Goal: Task Accomplishment & Management: Use online tool/utility

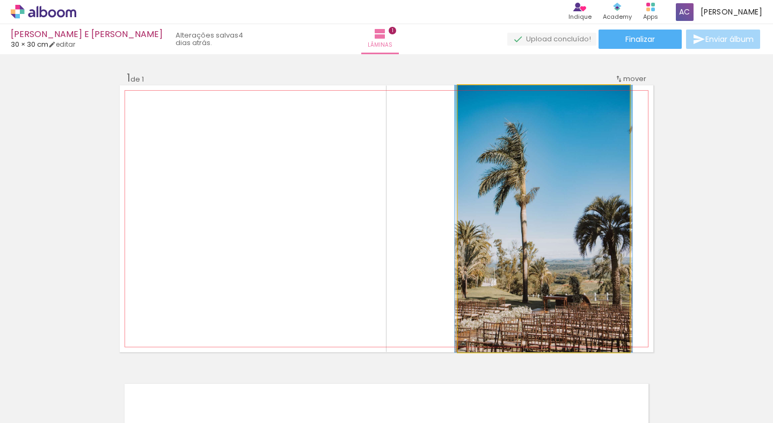
click at [525, 193] on quentale-photo at bounding box center [544, 218] width 172 height 267
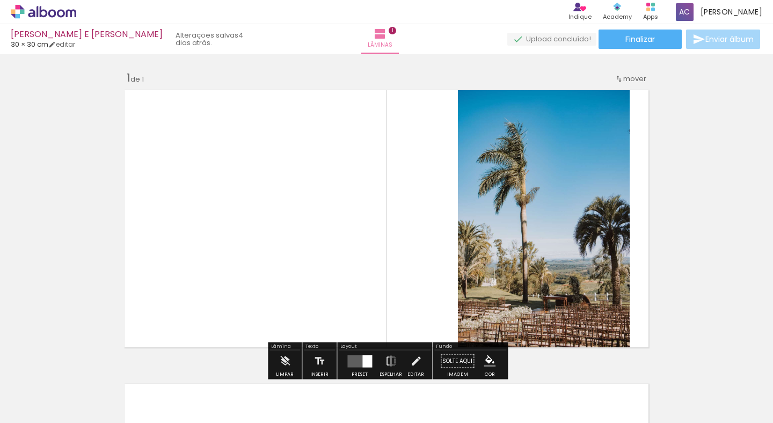
click at [525, 194] on quentale-photo at bounding box center [544, 218] width 172 height 267
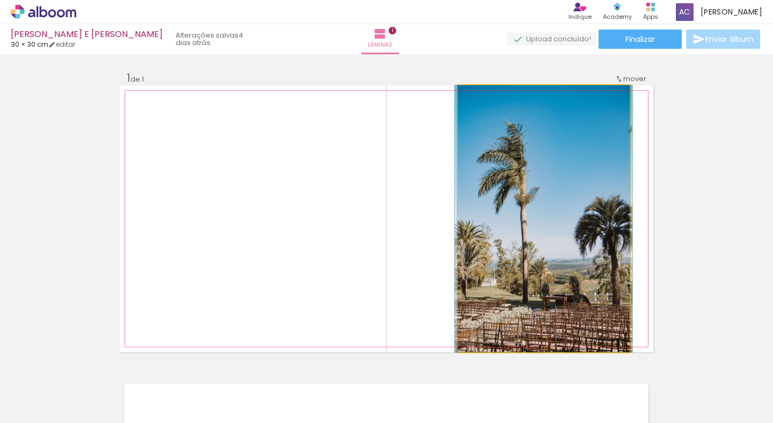
click at [525, 194] on quentale-photo at bounding box center [544, 218] width 172 height 267
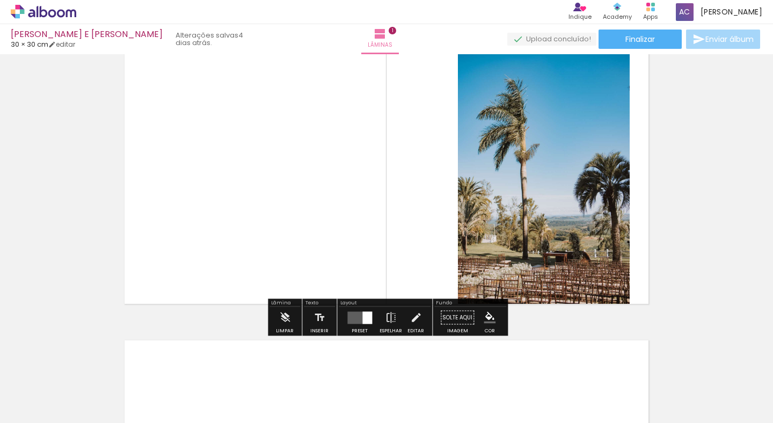
scroll to position [37, 0]
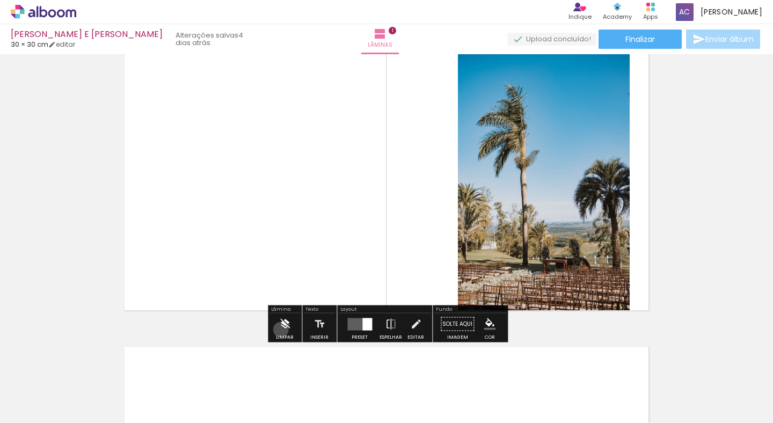
click at [281, 330] on iron-icon at bounding box center [285, 324] width 12 height 21
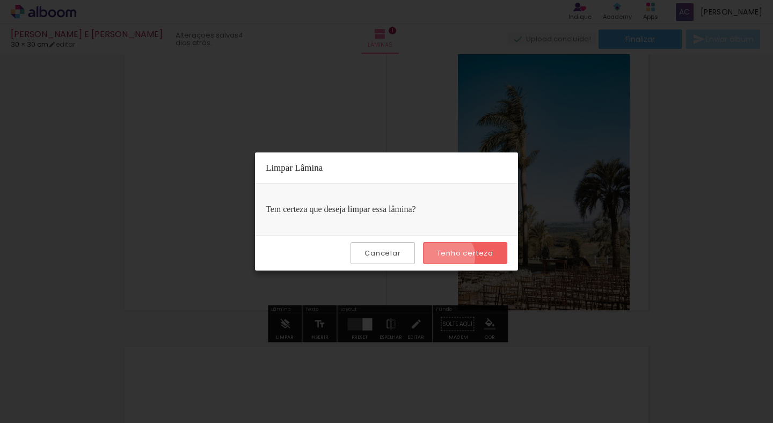
click at [0, 0] on slot "Tenho certeza" at bounding box center [0, 0] width 0 height 0
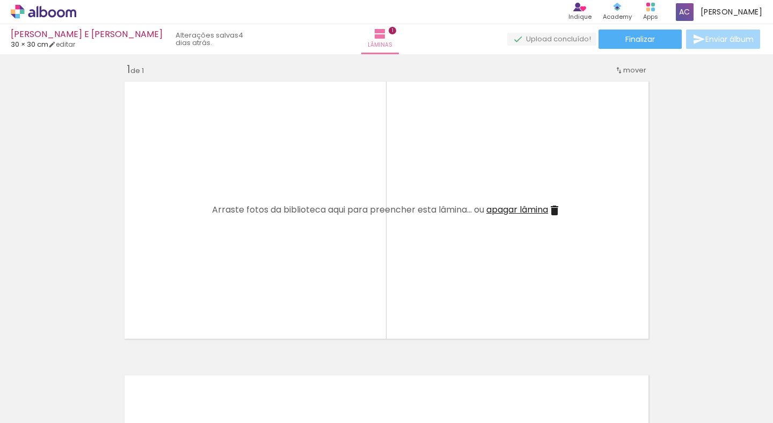
scroll to position [0, 0]
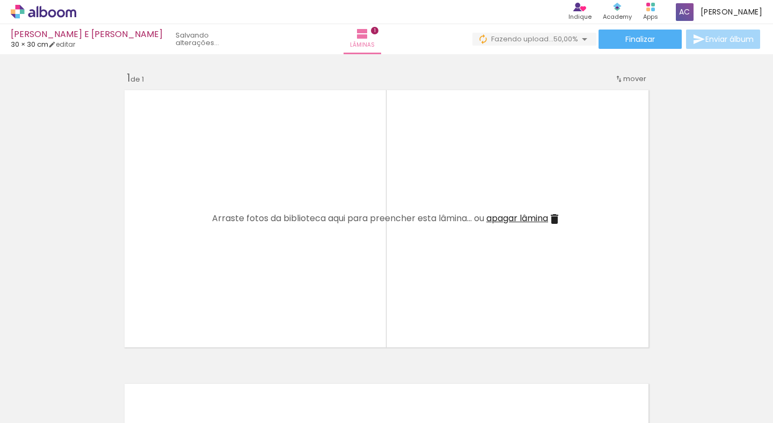
click at [171, 388] on div at bounding box center [167, 386] width 35 height 53
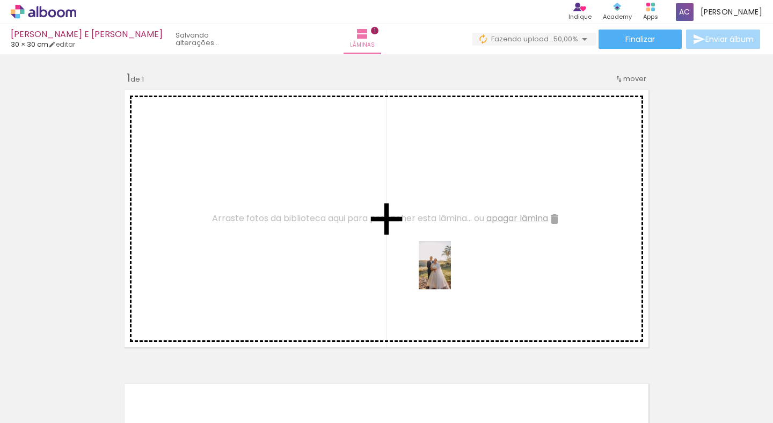
drag, startPoint x: 171, startPoint y: 396, endPoint x: 451, endPoint y: 273, distance: 305.9
click at [451, 273] on quentale-workspace at bounding box center [386, 211] width 773 height 423
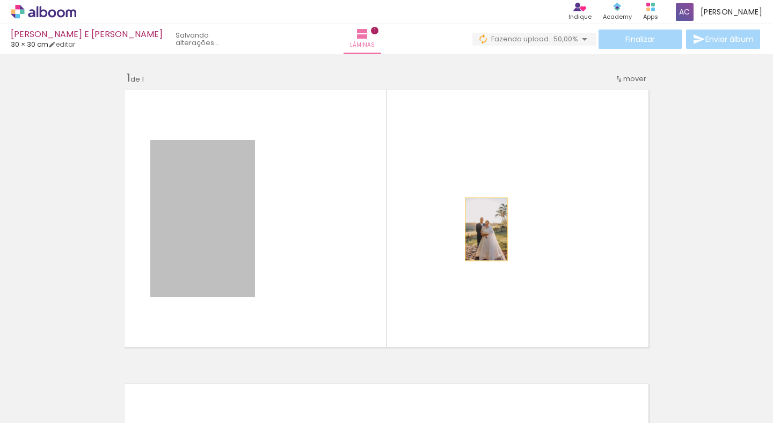
drag, startPoint x: 241, startPoint y: 229, endPoint x: 486, endPoint y: 229, distance: 245.9
click at [486, 229] on quentale-layouter at bounding box center [387, 218] width 534 height 267
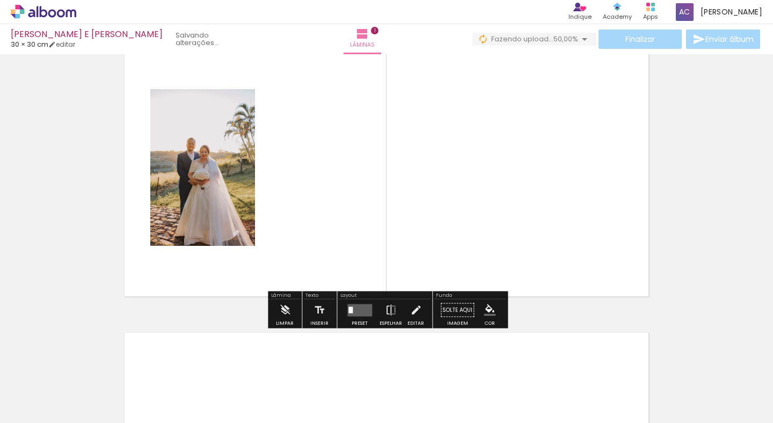
scroll to position [57, 0]
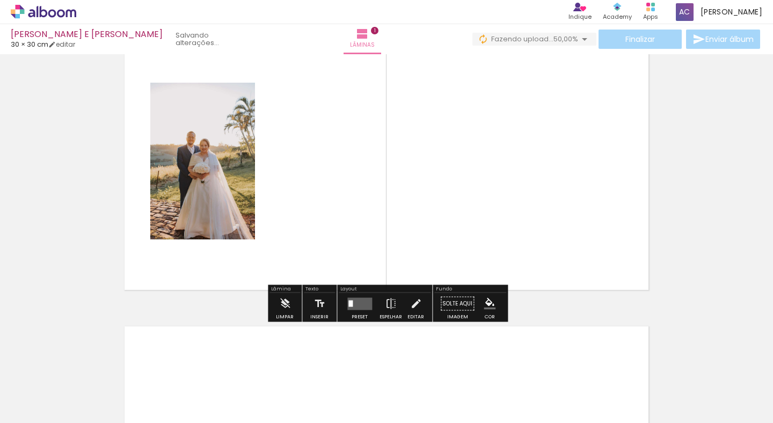
click at [354, 305] on quentale-layouter at bounding box center [359, 303] width 25 height 12
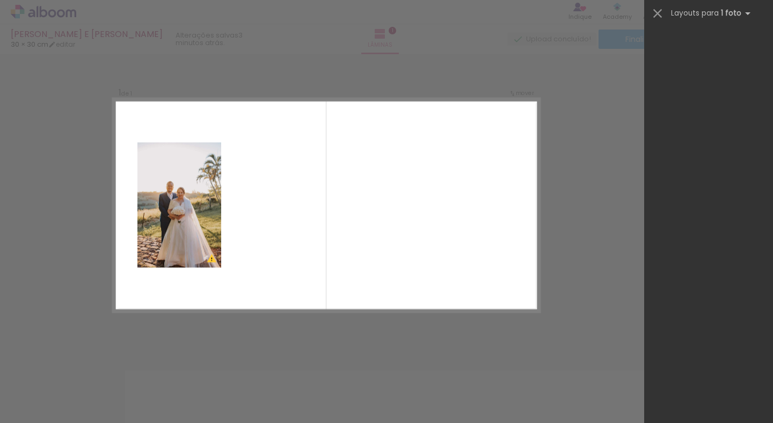
scroll to position [0, 0]
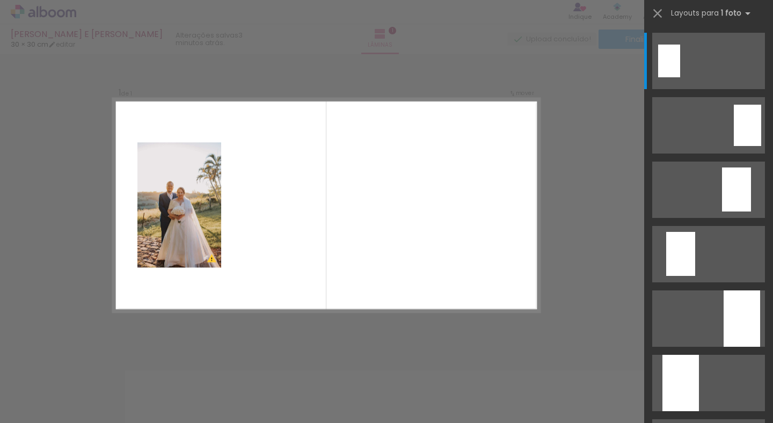
click at [423, 248] on quentale-layouter at bounding box center [326, 206] width 427 height 214
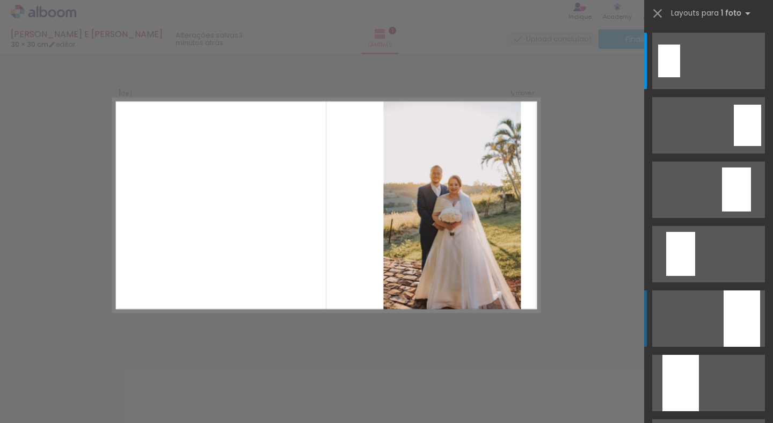
click at [738, 316] on div at bounding box center [742, 319] width 37 height 56
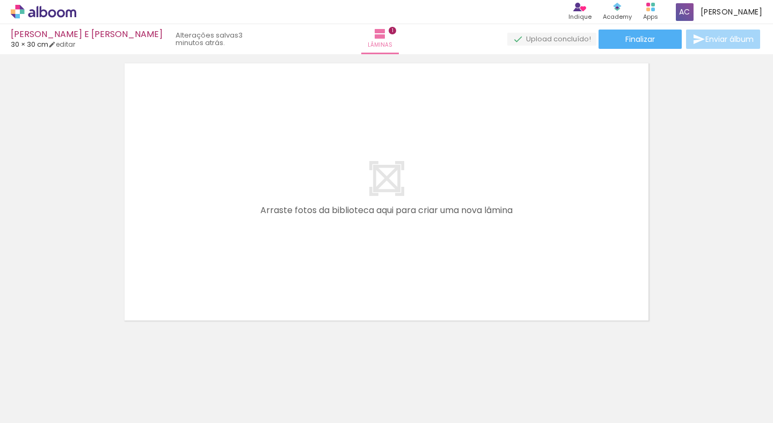
scroll to position [316, 0]
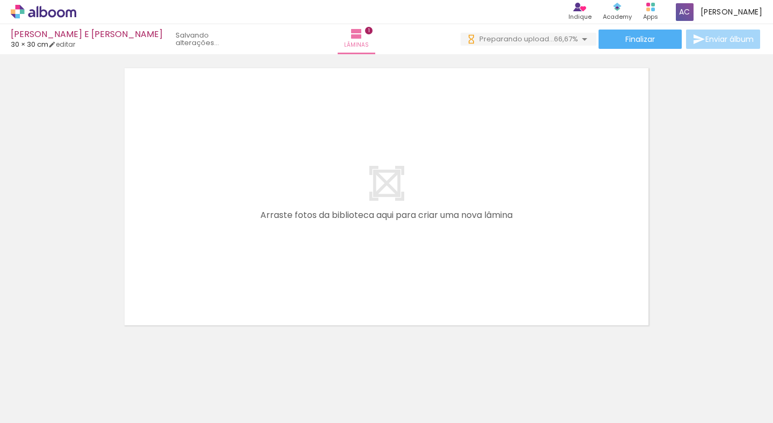
click at [228, 388] on div at bounding box center [227, 386] width 53 height 35
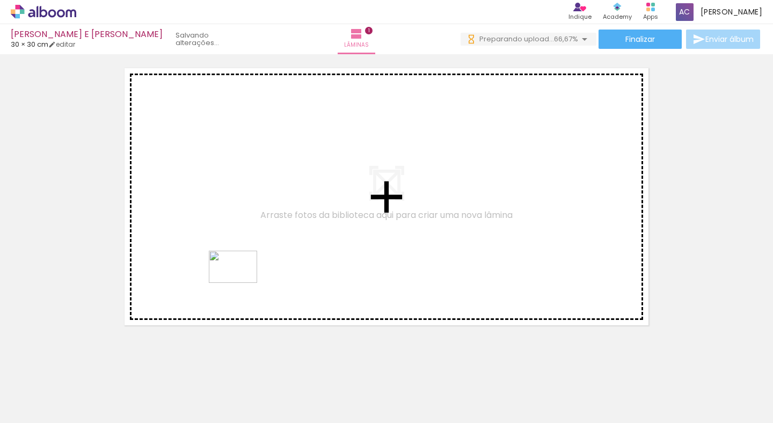
drag, startPoint x: 230, startPoint y: 395, endPoint x: 241, endPoint y: 283, distance: 112.3
click at [241, 283] on quentale-workspace at bounding box center [386, 211] width 773 height 423
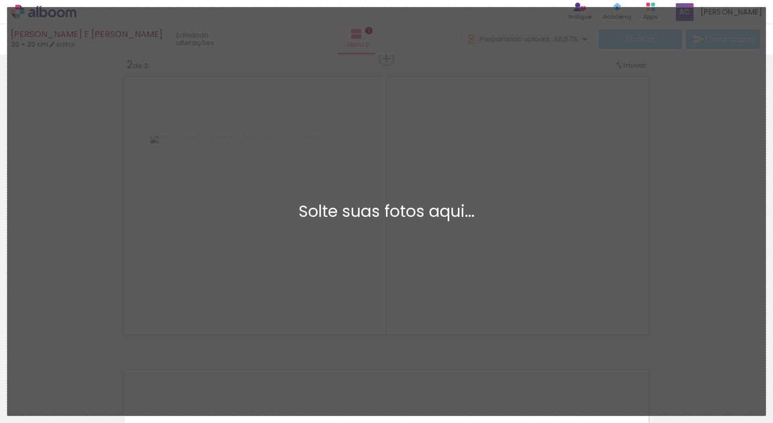
scroll to position [0, 0]
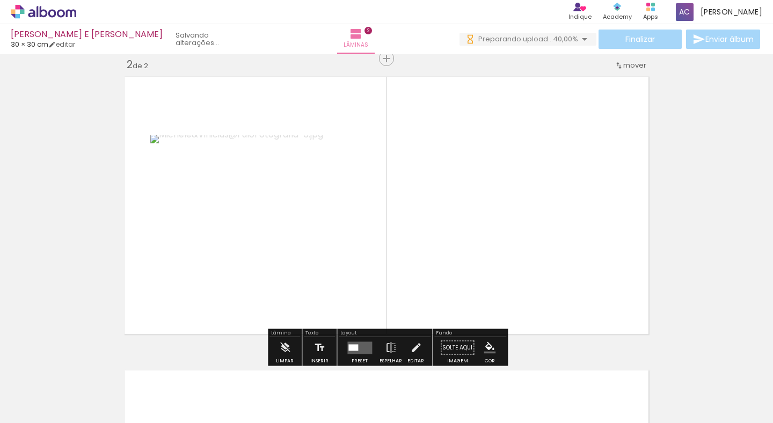
click at [287, 393] on div at bounding box center [288, 386] width 53 height 35
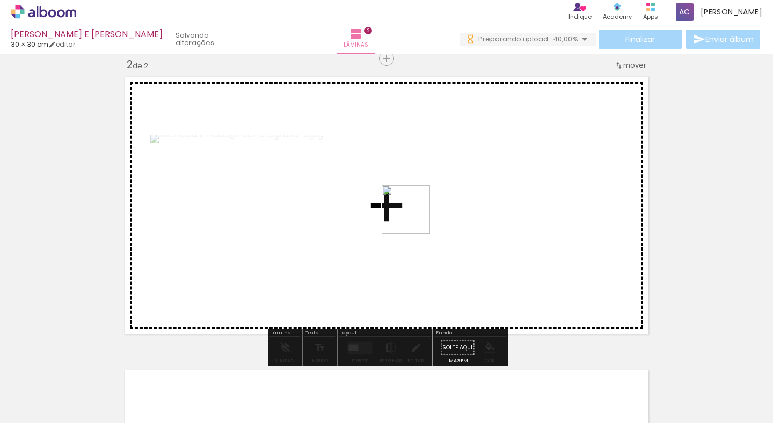
drag, startPoint x: 288, startPoint y: 393, endPoint x: 431, endPoint y: 204, distance: 236.9
click at [431, 204] on quentale-workspace at bounding box center [386, 211] width 773 height 423
drag, startPoint x: 348, startPoint y: 383, endPoint x: 444, endPoint y: 294, distance: 129.9
click at [444, 294] on quentale-workspace at bounding box center [386, 211] width 773 height 423
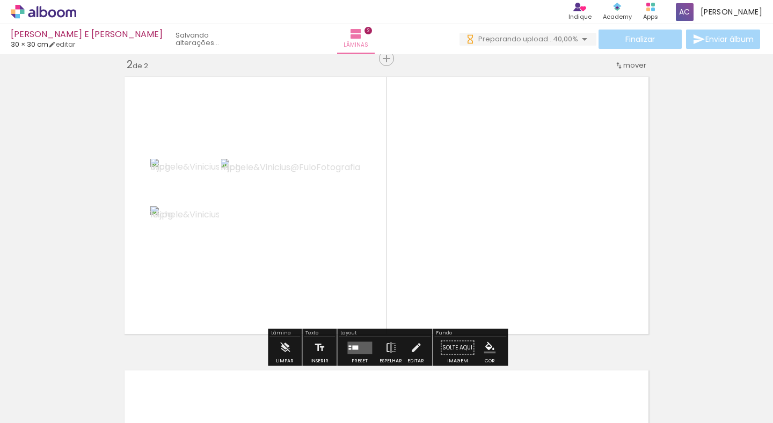
click at [354, 344] on quentale-layouter at bounding box center [359, 348] width 25 height 12
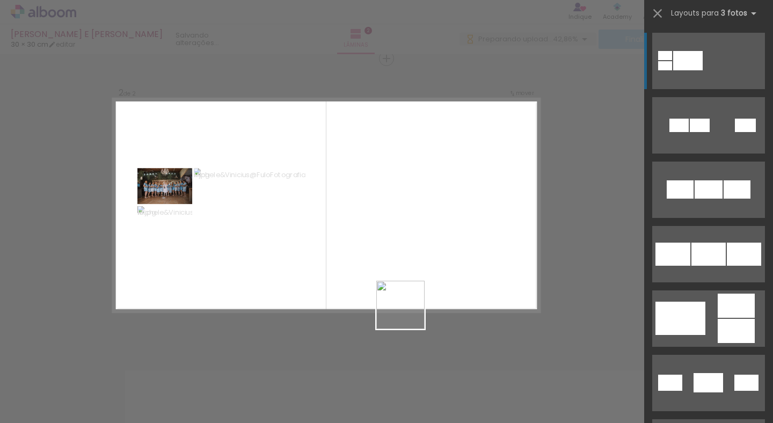
drag, startPoint x: 410, startPoint y: 386, endPoint x: 407, endPoint y: 260, distance: 125.7
click at [407, 260] on quentale-workspace at bounding box center [386, 211] width 773 height 423
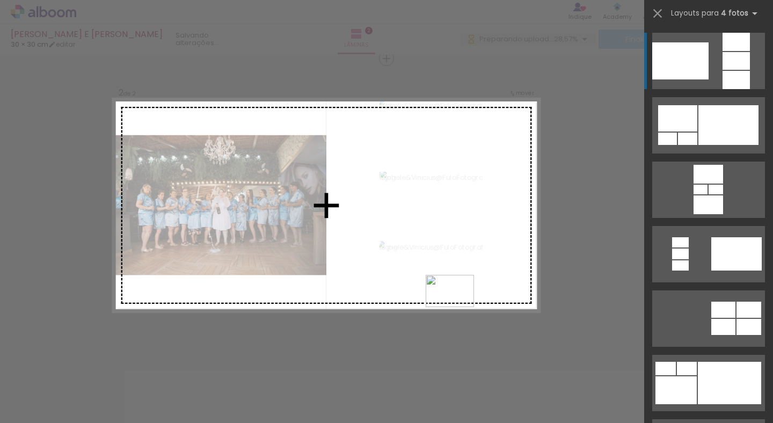
drag, startPoint x: 464, startPoint y: 381, endPoint x: 458, endPoint y: 307, distance: 73.8
click at [458, 307] on quentale-workspace at bounding box center [386, 211] width 773 height 423
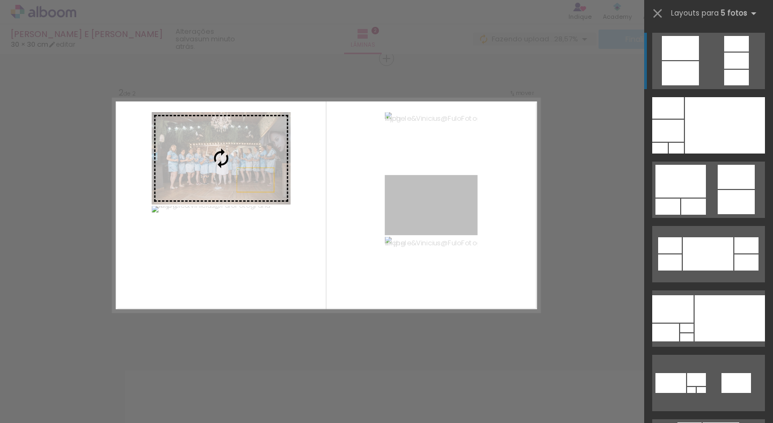
drag, startPoint x: 430, startPoint y: 216, endPoint x: 212, endPoint y: 173, distance: 222.3
click at [0, 0] on slot at bounding box center [0, 0] width 0 height 0
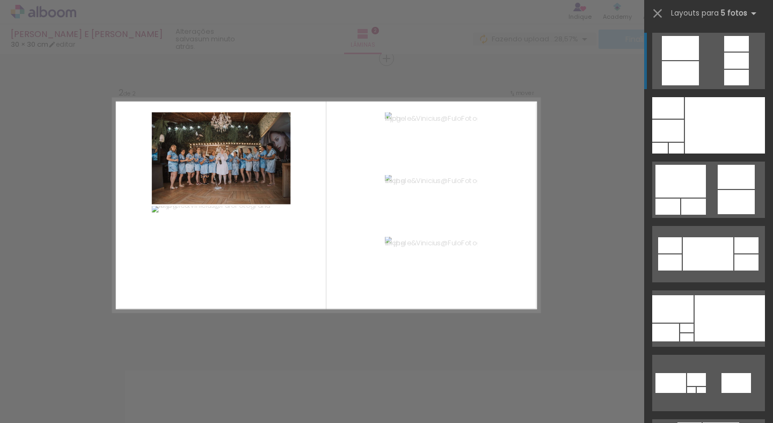
click at [360, 216] on quentale-layouter at bounding box center [326, 206] width 427 height 214
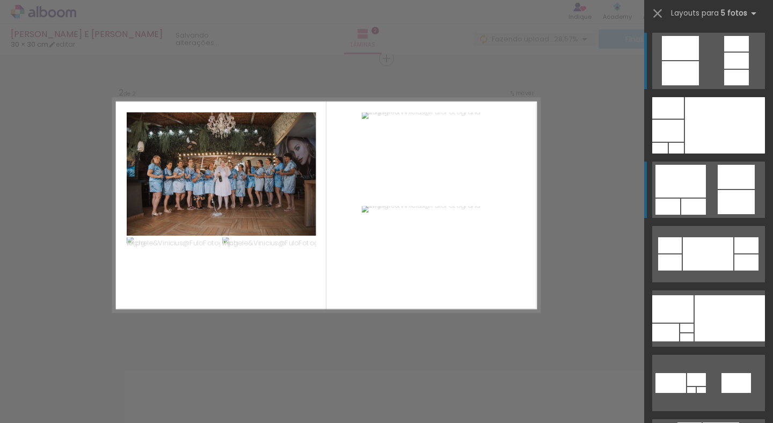
click at [674, 194] on div at bounding box center [681, 181] width 50 height 33
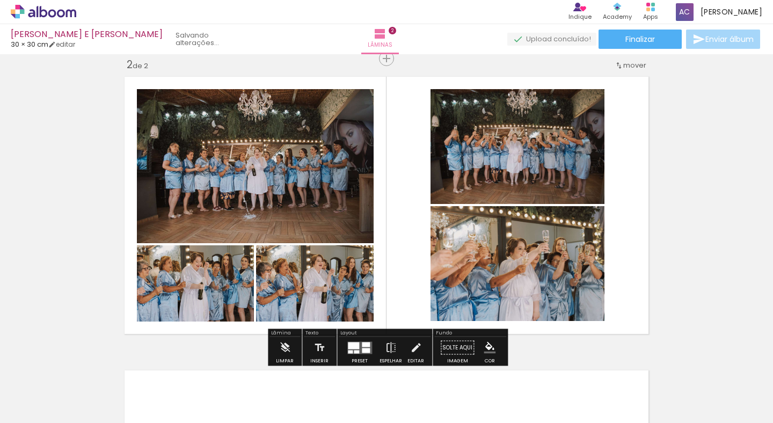
click at [529, 384] on div at bounding box center [528, 386] width 53 height 35
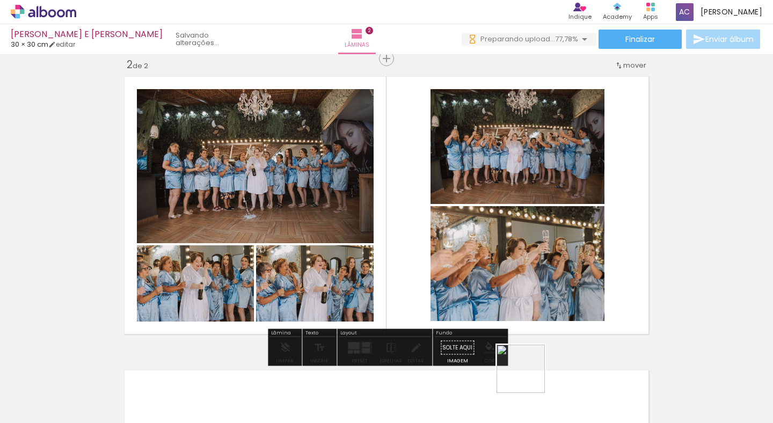
drag, startPoint x: 529, startPoint y: 384, endPoint x: 535, endPoint y: 315, distance: 69.6
click at [535, 315] on quentale-workspace at bounding box center [386, 211] width 773 height 423
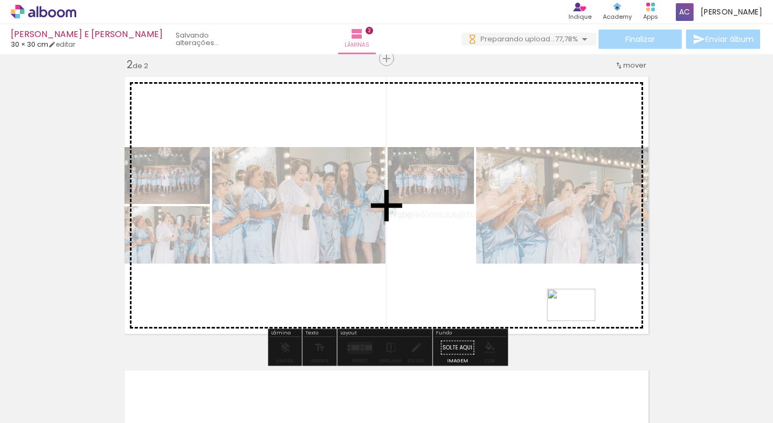
drag, startPoint x: 582, startPoint y: 391, endPoint x: 579, endPoint y: 321, distance: 69.9
click at [579, 321] on quentale-workspace at bounding box center [386, 211] width 773 height 423
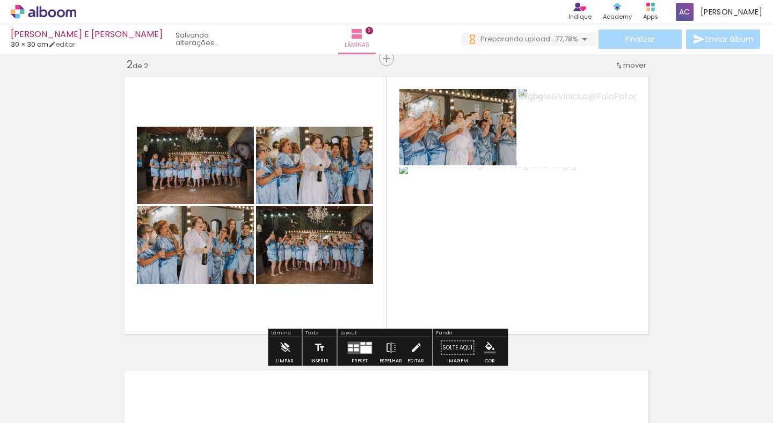
click at [359, 354] on div at bounding box center [359, 347] width 29 height 21
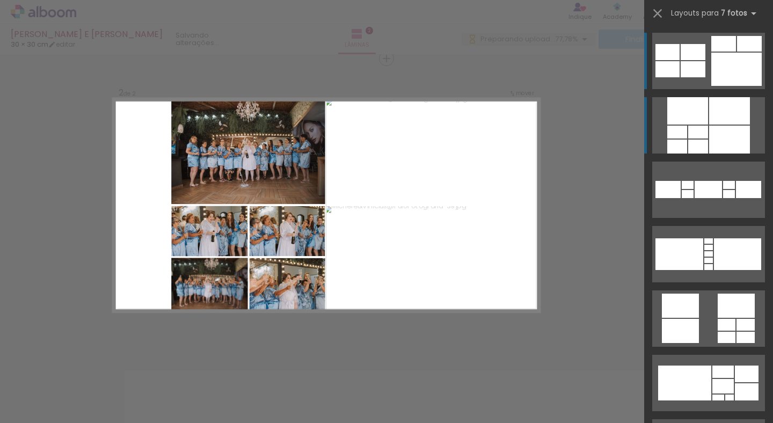
click at [682, 137] on div at bounding box center [677, 132] width 20 height 13
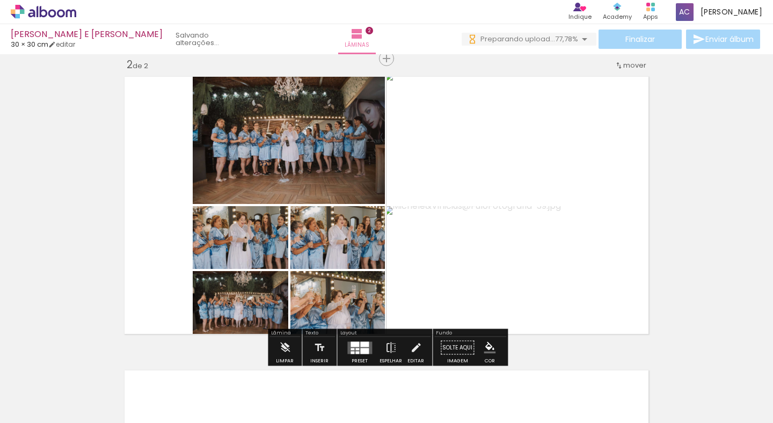
click at [691, 190] on div "Inserir lâmina 1 de 2 Inserir lâmina 2 de 2" at bounding box center [386, 192] width 773 height 882
click at [326, 348] on paper-item at bounding box center [324, 347] width 19 height 8
click at [335, 314] on quentale-photo at bounding box center [338, 305] width 95 height 68
click at [324, 302] on div at bounding box center [324, 299] width 13 height 11
click at [0, 0] on slot "P&B" at bounding box center [0, 0] width 0 height 0
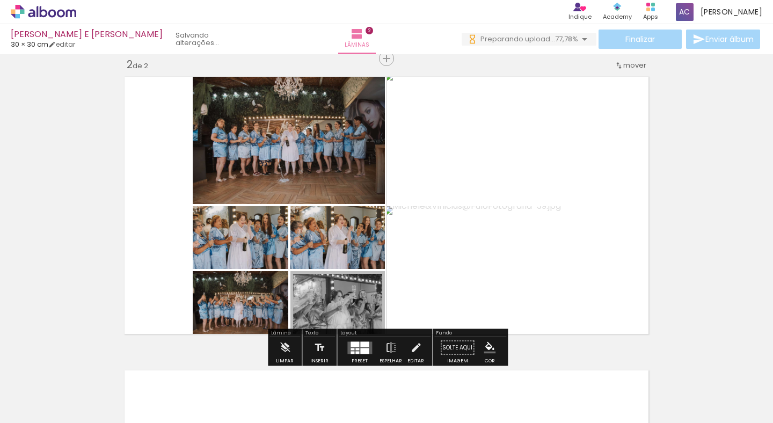
click at [0, 0] on slot "P&B" at bounding box center [0, 0] width 0 height 0
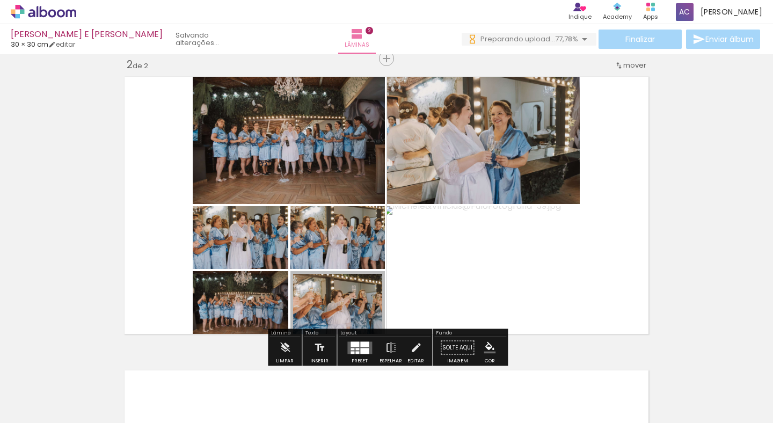
click at [323, 318] on paper-item at bounding box center [324, 317] width 19 height 8
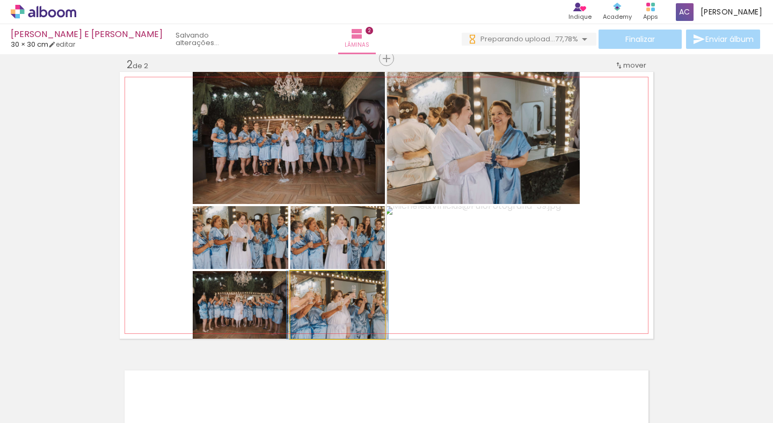
drag, startPoint x: 317, startPoint y: 283, endPoint x: 312, endPoint y: 280, distance: 5.5
type paper-slider "100"
click at [312, 280] on div at bounding box center [316, 283] width 10 height 10
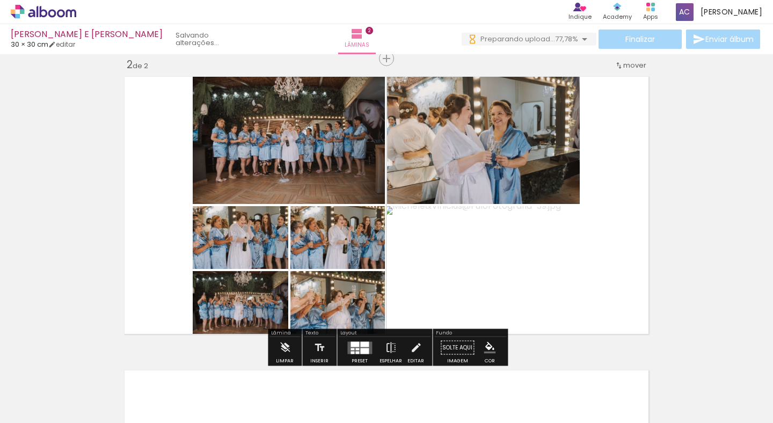
click at [54, 166] on div "Inserir lâmina 1 de 2 Inserir lâmina 2 de 2" at bounding box center [386, 192] width 773 height 882
click at [66, 176] on div "Inserir lâmina 1 de 2 Inserir lâmina 2 de 2" at bounding box center [386, 192] width 773 height 882
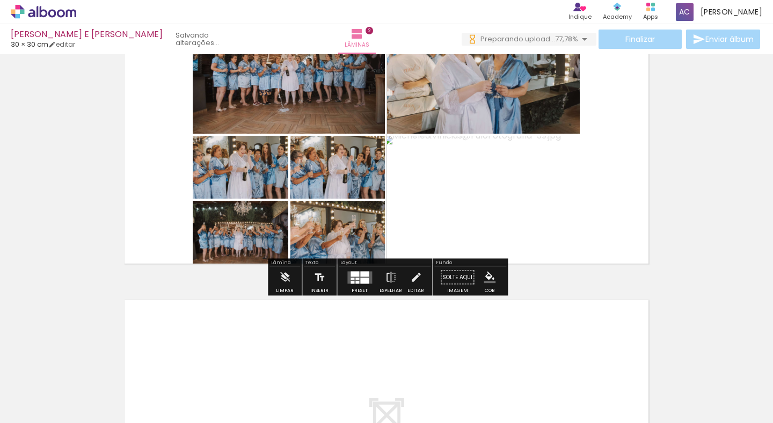
scroll to position [380, 0]
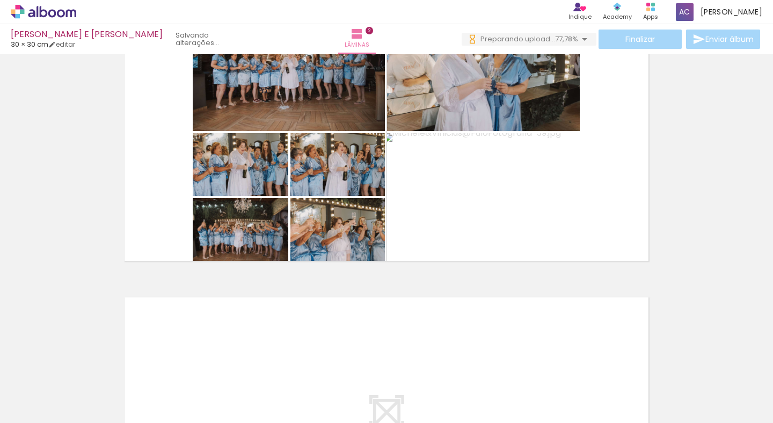
click at [450, 369] on iron-icon at bounding box center [444, 365] width 11 height 11
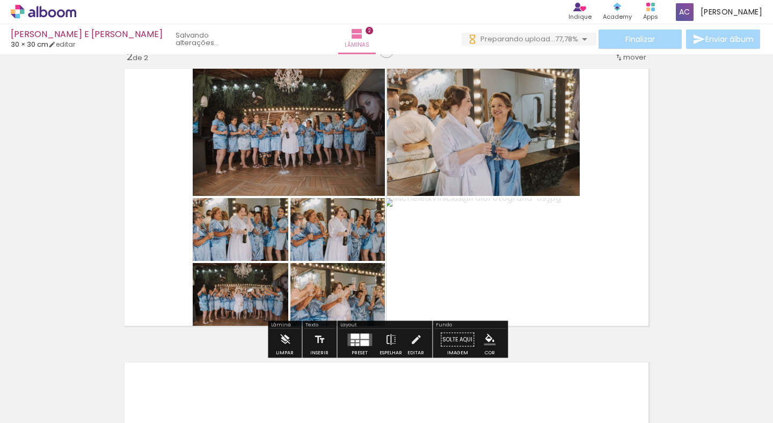
scroll to position [307, 0]
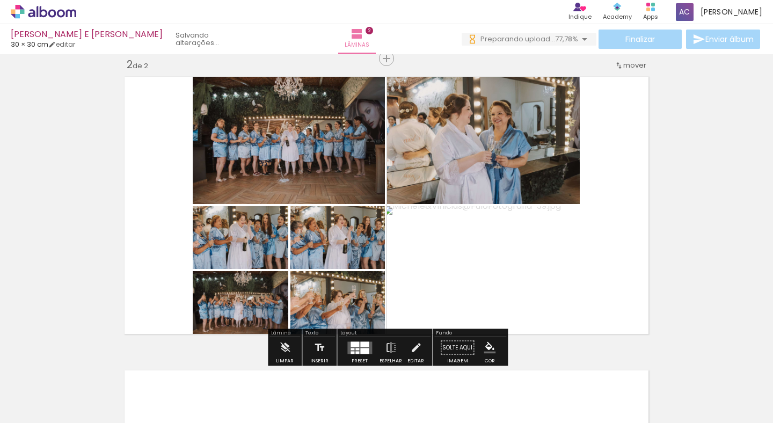
click at [357, 302] on quentale-photo at bounding box center [338, 305] width 95 height 68
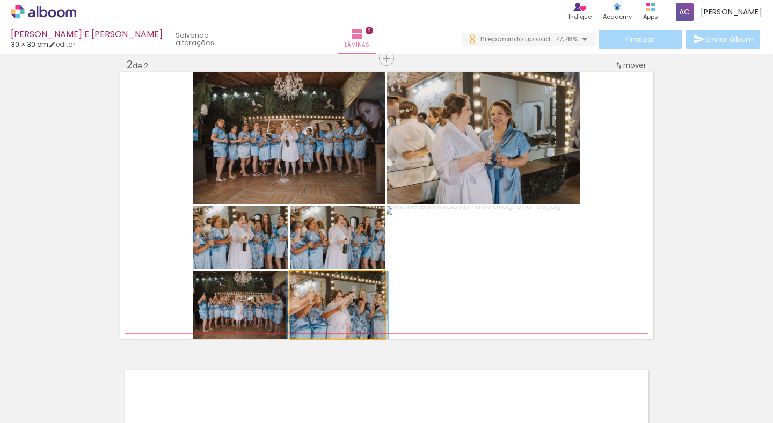
click at [357, 302] on quentale-photo at bounding box center [338, 305] width 95 height 68
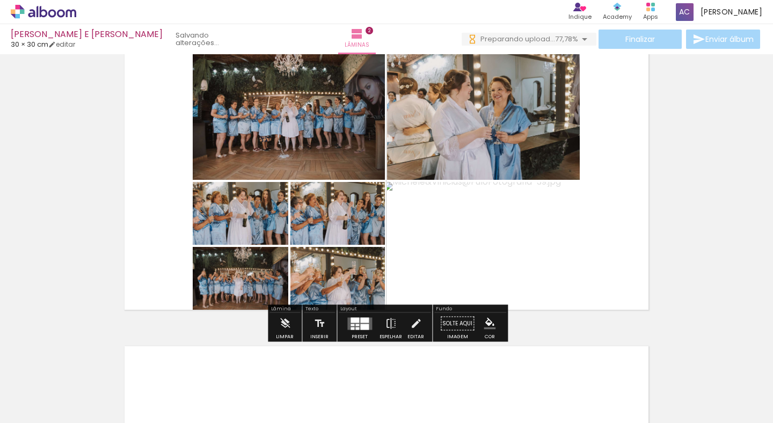
scroll to position [331, 0]
click at [272, 336] on div "Limpar" at bounding box center [285, 327] width 31 height 27
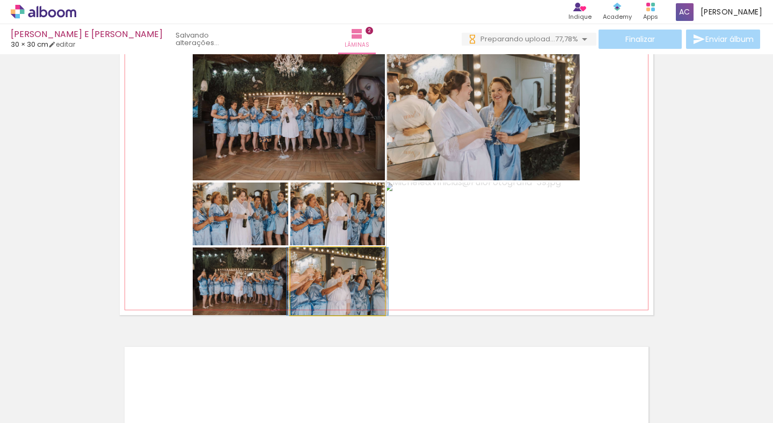
click at [336, 282] on quentale-photo at bounding box center [338, 282] width 95 height 68
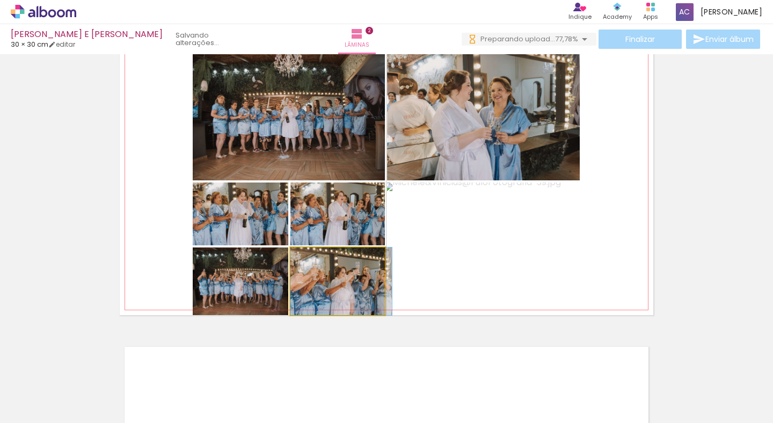
drag, startPoint x: 348, startPoint y: 296, endPoint x: 350, endPoint y: 313, distance: 17.3
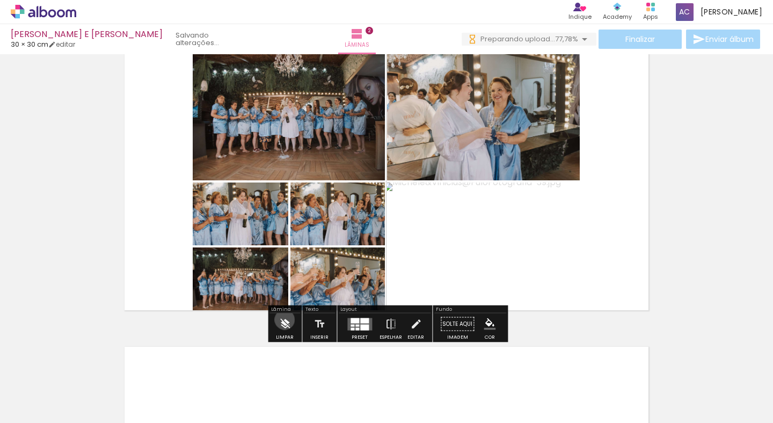
click at [285, 319] on iron-icon at bounding box center [285, 324] width 12 height 21
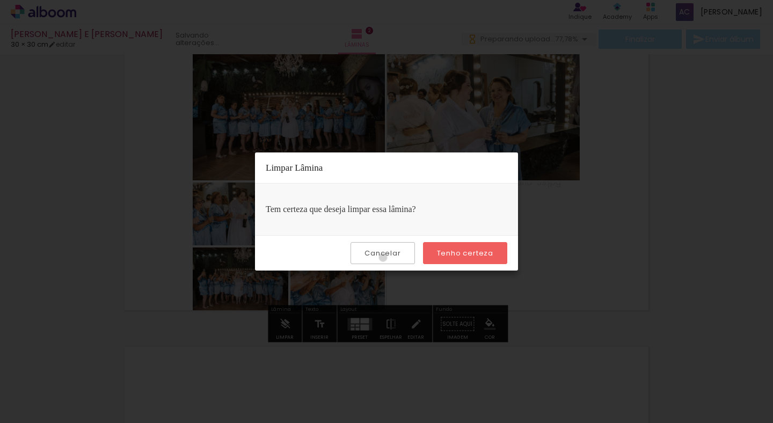
click at [0, 0] on slot "Cancelar" at bounding box center [0, 0] width 0 height 0
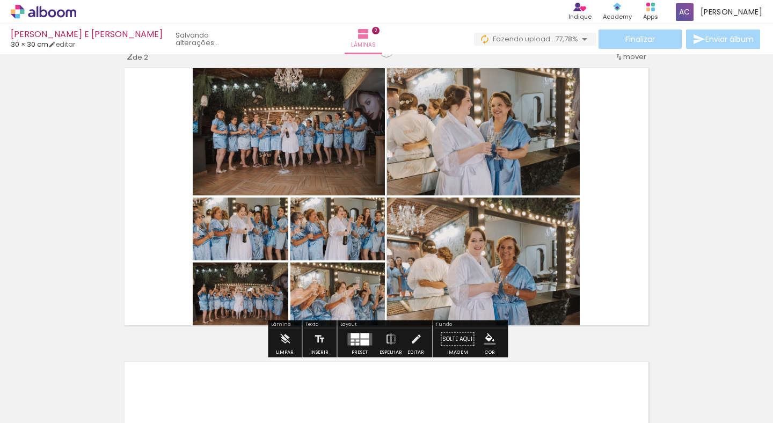
scroll to position [311, 0]
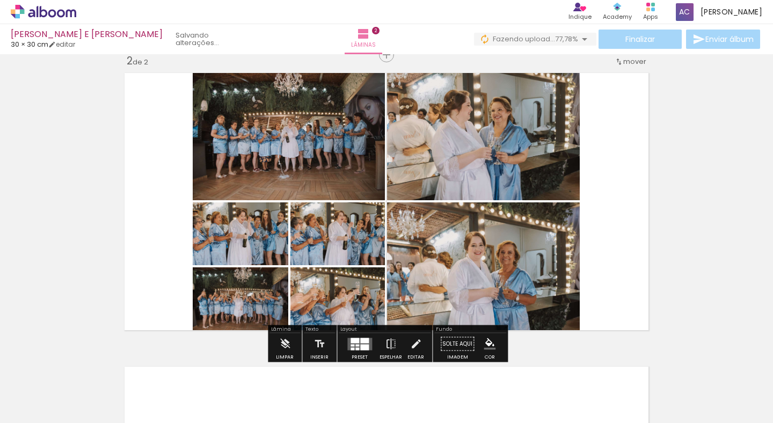
click at [118, 144] on div "Inserir lâmina 1 de 2 Inserir lâmina 2 de 2" at bounding box center [386, 188] width 773 height 882
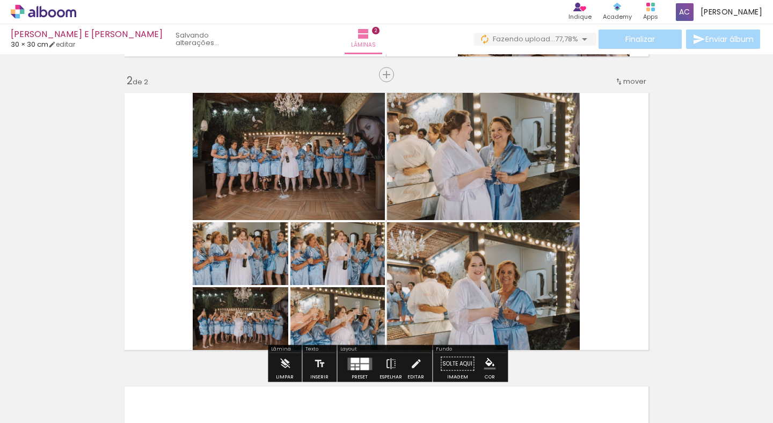
scroll to position [301, 0]
